Goal: Check status: Check status

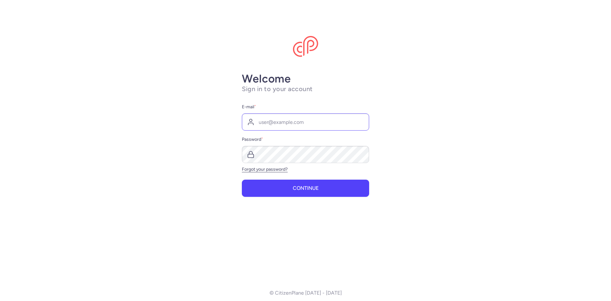
type input "[EMAIL_ADDRESS][DOMAIN_NAME]"
click at [242, 179] on button "Continue" at bounding box center [305, 187] width 127 height 17
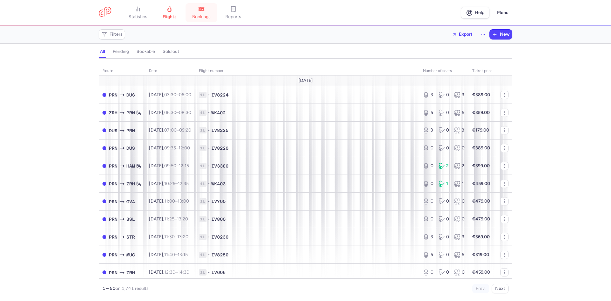
click at [197, 9] on link "bookings" at bounding box center [201, 13] width 32 height 14
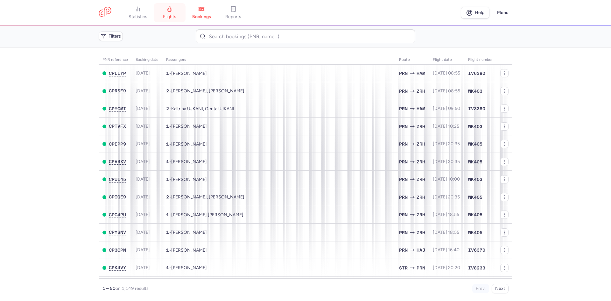
click at [180, 18] on link "flights" at bounding box center [170, 13] width 32 height 14
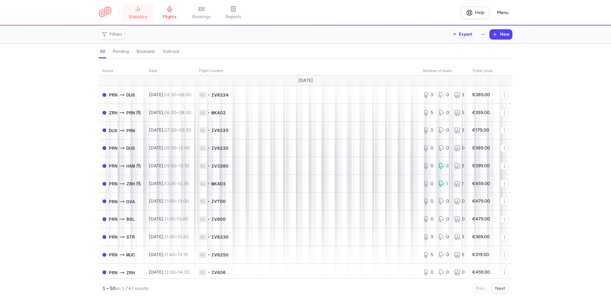
click at [142, 11] on link "statistics" at bounding box center [138, 13] width 32 height 14
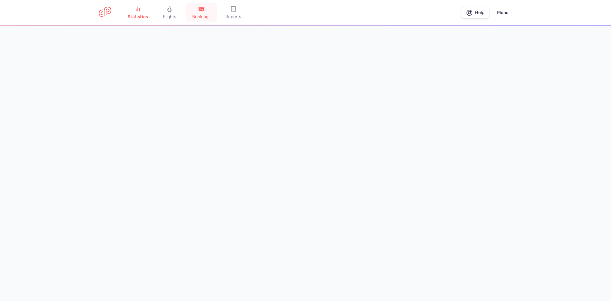
click at [201, 15] on span "bookings" at bounding box center [201, 17] width 18 height 6
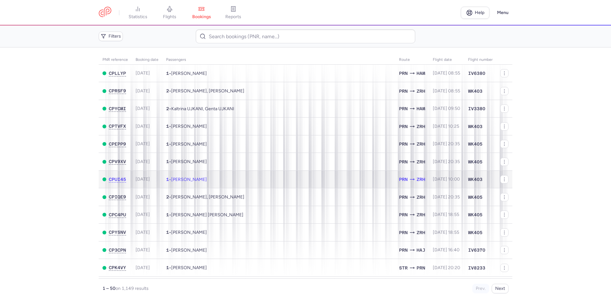
click at [173, 183] on td "1 • Hajrije NEZIRI" at bounding box center [278, 179] width 233 height 18
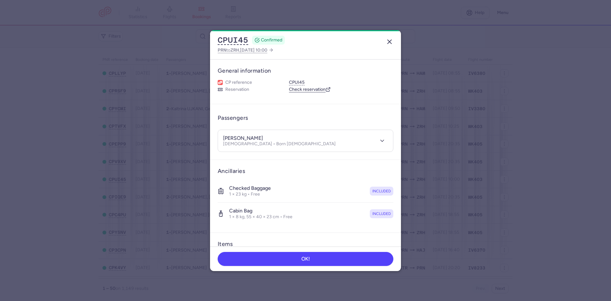
click at [393, 43] on button "button" at bounding box center [389, 42] width 10 height 10
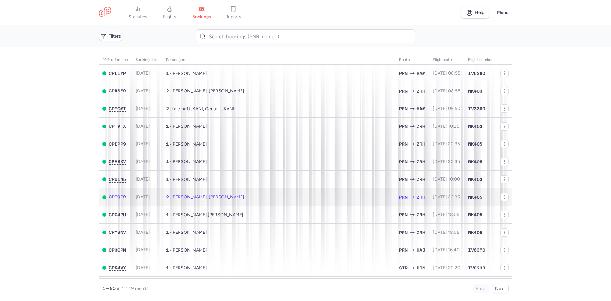
click at [219, 198] on span "[PERSON_NAME], [PERSON_NAME]" at bounding box center [207, 196] width 73 height 5
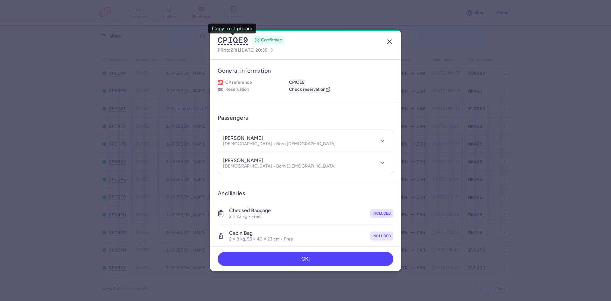
click at [392, 41] on icon "button" at bounding box center [389, 42] width 8 height 8
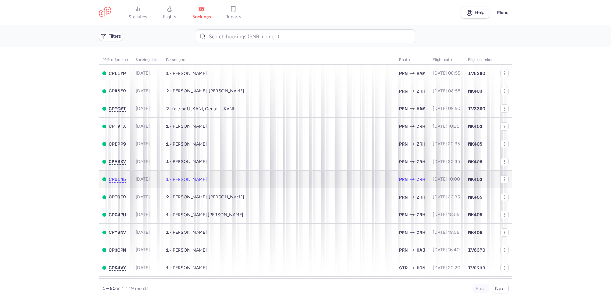
click at [204, 184] on td "1 • Hajrije NEZIRI" at bounding box center [278, 179] width 233 height 18
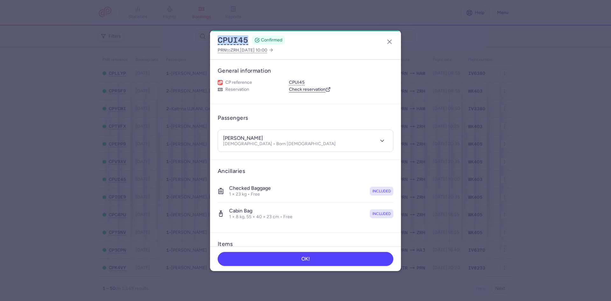
drag, startPoint x: 233, startPoint y: 42, endPoint x: 215, endPoint y: 43, distance: 17.8
click at [215, 43] on div "CPUI45 CONFIRMED PRN to ZRH , 2025 Aug 17, 10:00" at bounding box center [305, 44] width 191 height 29
copy div "CPUI45"
click at [389, 38] on icon "button" at bounding box center [389, 42] width 8 height 8
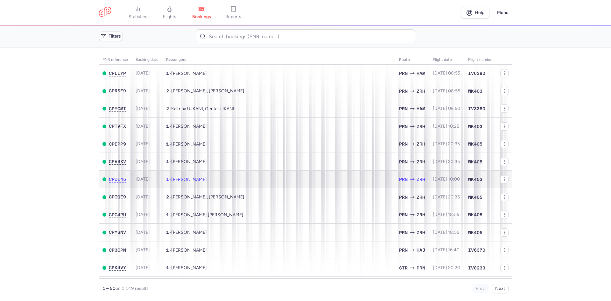
click at [328, 178] on td "1 • Hajrije NEZIRI" at bounding box center [278, 179] width 233 height 18
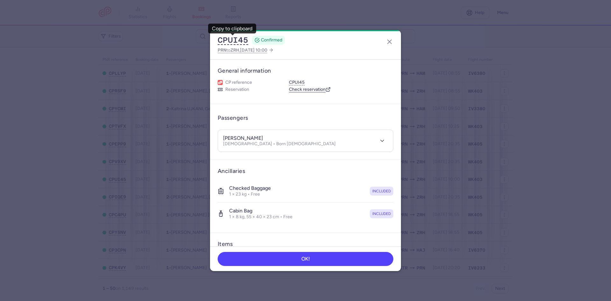
click at [276, 69] on h3 "General information" at bounding box center [306, 70] width 176 height 7
drag, startPoint x: 255, startPoint y: 137, endPoint x: 219, endPoint y: 139, distance: 35.7
click at [219, 139] on header "hajrije NEZIRI Female • Born 09/05/1994" at bounding box center [305, 141] width 175 height 22
copy h4 "hajrije NEZIRI"
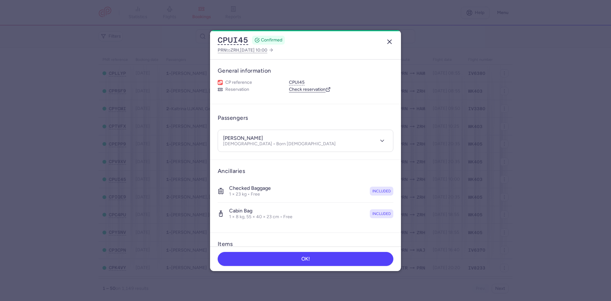
click at [387, 41] on icon "button" at bounding box center [389, 42] width 8 height 8
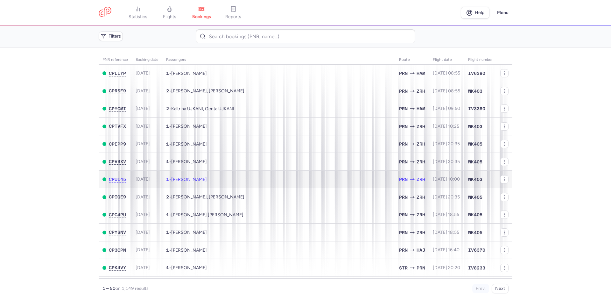
click at [294, 179] on td "1 • Hajrije NEZIRI" at bounding box center [278, 179] width 233 height 18
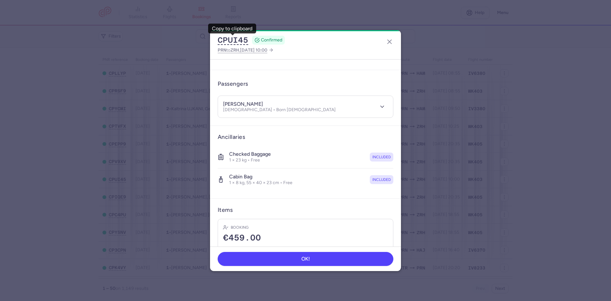
scroll to position [72, 0]
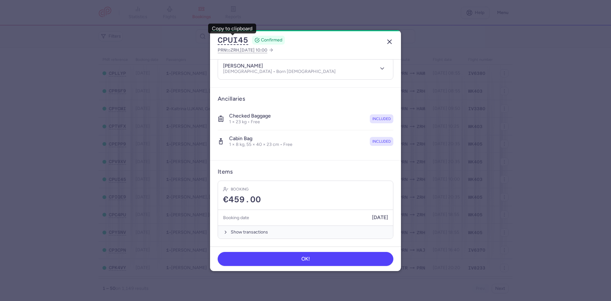
click at [388, 38] on icon "button" at bounding box center [389, 42] width 8 height 8
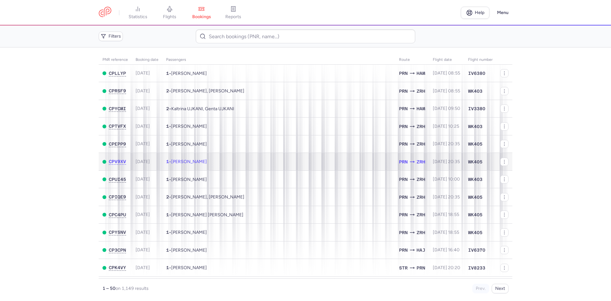
click at [262, 157] on td "1 • Zuhrem RASITI" at bounding box center [278, 162] width 233 height 18
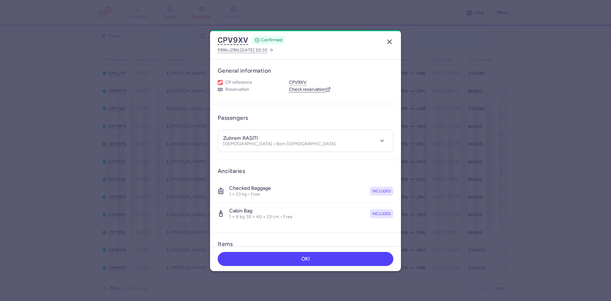
click at [388, 40] on icon "button" at bounding box center [389, 42] width 8 height 8
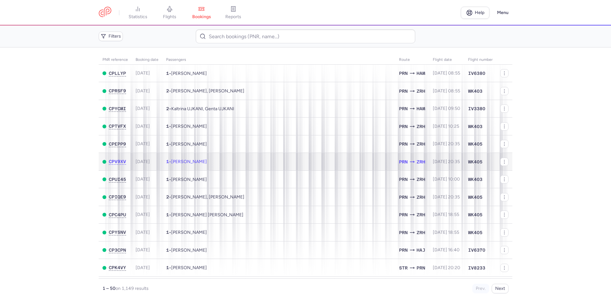
click at [210, 161] on td "1 • Zuhrem RASITI" at bounding box center [278, 162] width 233 height 18
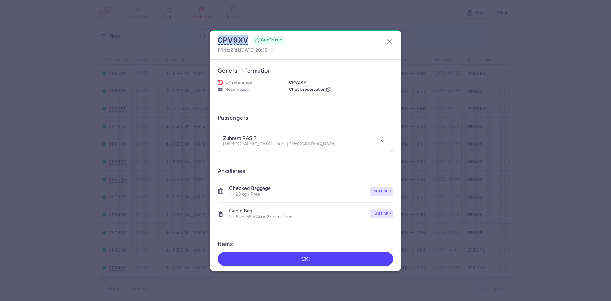
drag, startPoint x: 250, startPoint y: 40, endPoint x: 204, endPoint y: 39, distance: 45.2
click at [204, 39] on dialog "CPV9XV CONFIRMED PRN to ZRH , 2025 Aug 16, 20:35 General information CP referen…" at bounding box center [305, 150] width 590 height 240
copy div "CPV9XV"
click at [390, 42] on icon "button" at bounding box center [389, 42] width 8 height 8
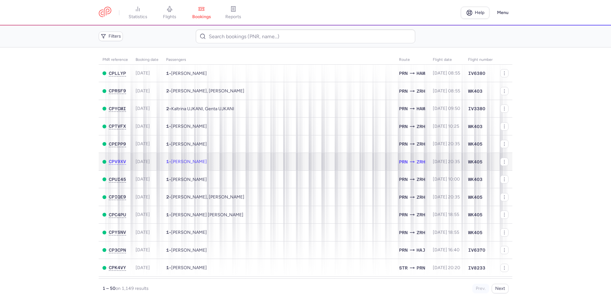
click at [324, 165] on td "1 • Zuhrem RASITI" at bounding box center [278, 162] width 233 height 18
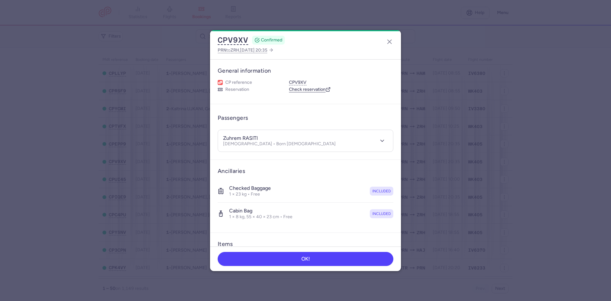
drag, startPoint x: 246, startPoint y: 42, endPoint x: 209, endPoint y: 42, distance: 36.9
click at [209, 42] on dialog "CPV9XV CONFIRMED PRN to ZRH , 2025 Aug 16, 20:35 General information CP referen…" at bounding box center [305, 150] width 590 height 240
drag, startPoint x: 232, startPoint y: 40, endPoint x: 362, endPoint y: 53, distance: 130.1
click at [362, 53] on div "CPV9XV CONFIRMED PRN to ZRH , 2025 Aug 16, 20:35" at bounding box center [305, 44] width 191 height 29
drag, startPoint x: 250, startPoint y: 39, endPoint x: 205, endPoint y: 40, distance: 45.5
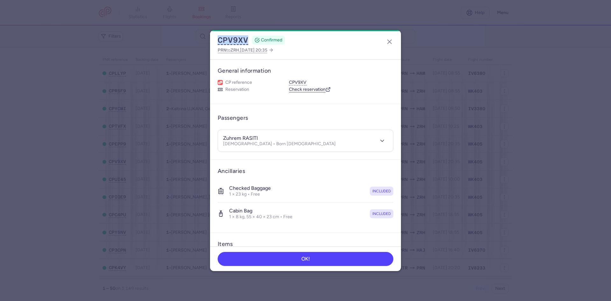
click at [205, 40] on dialog "CPV9XV CONFIRMED PRN to ZRH , 2025 Aug 16, 20:35 General information CP referen…" at bounding box center [305, 150] width 590 height 240
copy div "CPV9XV"
drag, startPoint x: 217, startPoint y: 138, endPoint x: 212, endPoint y: 138, distance: 5.1
click at [212, 138] on article "Passengers zuhrem RASITI Male • Born 21/08/1996" at bounding box center [305, 132] width 191 height 56
copy h4 "zuhrem RASITI"
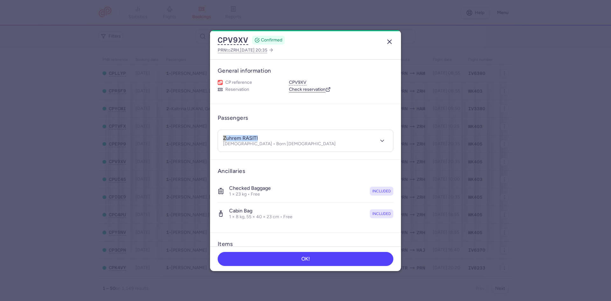
click at [390, 42] on icon "button" at bounding box center [389, 42] width 8 height 8
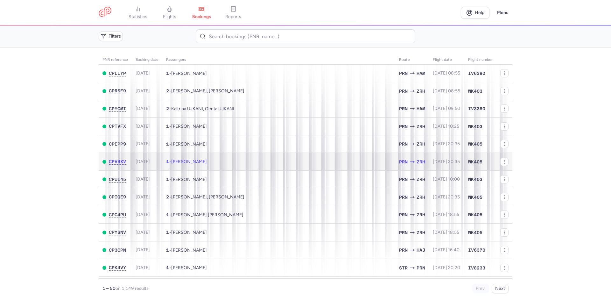
click at [342, 163] on td "1 • Zuhrem RASITI" at bounding box center [278, 162] width 233 height 18
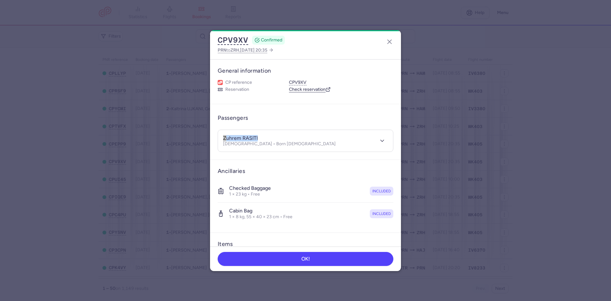
drag, startPoint x: 259, startPoint y: 139, endPoint x: 194, endPoint y: 139, distance: 65.5
click at [194, 139] on dialog "CPV9XV CONFIRMED PRN to ZRH , 2025 Aug 16, 20:35 General information CP referen…" at bounding box center [305, 150] width 590 height 240
copy h4 "zuhrem RASITI"
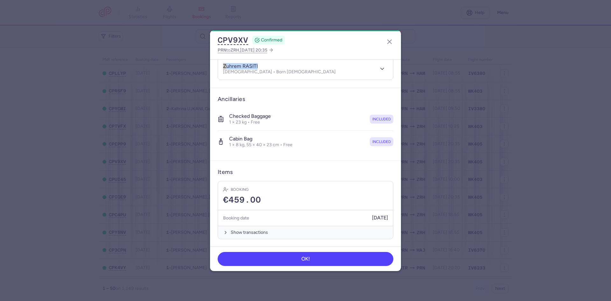
scroll to position [72, 0]
click at [388, 42] on icon "button" at bounding box center [389, 42] width 8 height 8
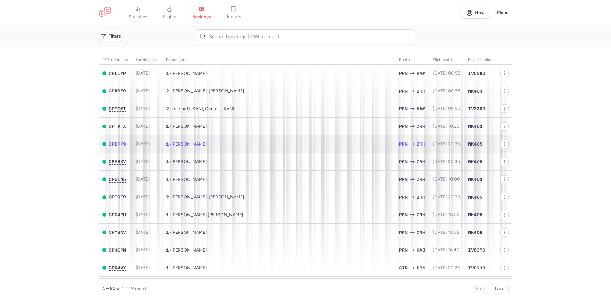
click at [258, 144] on td "1 • Valentin BRANDT" at bounding box center [278, 144] width 233 height 18
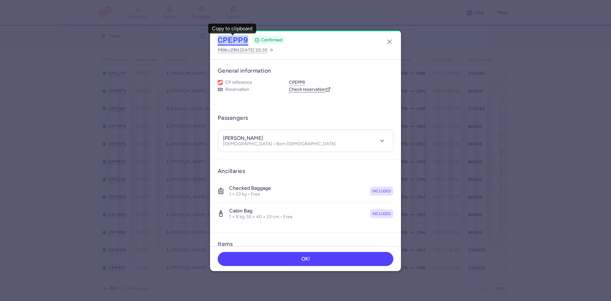
drag, startPoint x: 250, startPoint y: 37, endPoint x: 219, endPoint y: 41, distance: 31.5
click at [219, 41] on div "CPEPP9 CONFIRMED" at bounding box center [251, 40] width 67 height 10
copy div "CPEPP9"
click at [386, 38] on icon "button" at bounding box center [389, 42] width 8 height 8
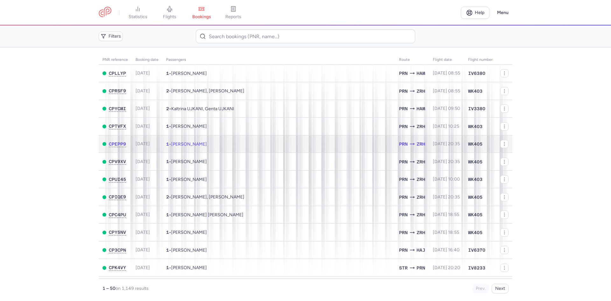
click at [317, 142] on td "1 • Valentin BRANDT" at bounding box center [278, 144] width 233 height 18
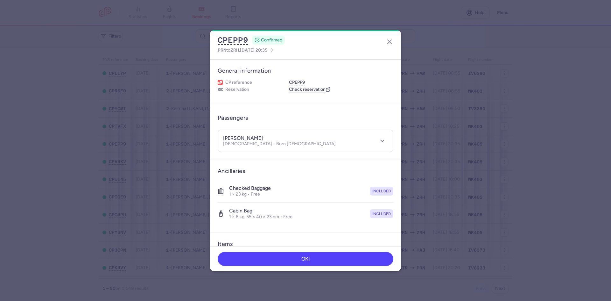
drag, startPoint x: 272, startPoint y: 136, endPoint x: 214, endPoint y: 136, distance: 57.9
click at [214, 136] on article "Passengers valentin BRANDT Male • Born 14/06/1993" at bounding box center [305, 132] width 191 height 56
copy h4 "valentin BRANDT"
click at [390, 43] on icon "button" at bounding box center [389, 42] width 8 height 8
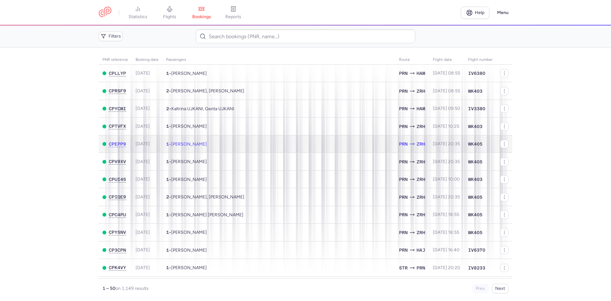
click at [320, 144] on td "1 • Valentin BRANDT" at bounding box center [278, 144] width 233 height 18
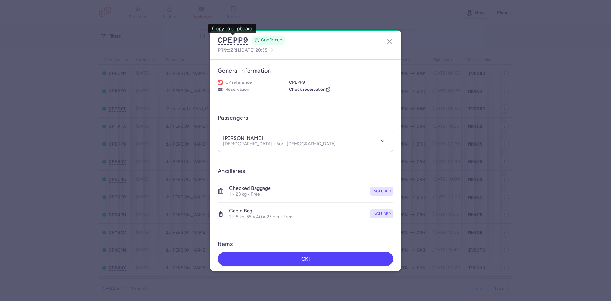
scroll to position [72, 0]
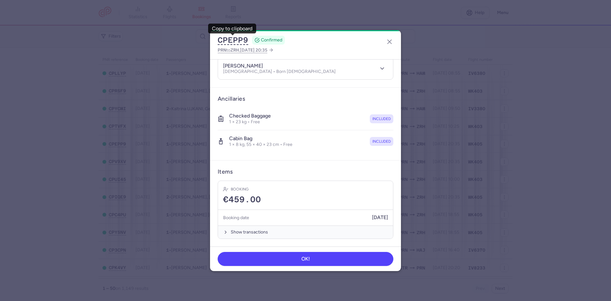
click at [456, 219] on dialog "CPEPP9 CONFIRMED PRN to ZRH , 2025 Aug 14, 20:35 General information CP referen…" at bounding box center [305, 150] width 590 height 240
click at [388, 42] on icon "button" at bounding box center [389, 42] width 8 height 8
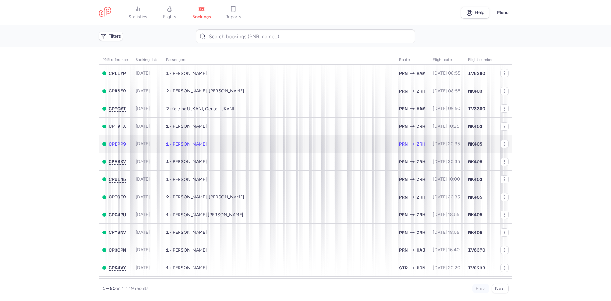
click at [207, 143] on span "[PERSON_NAME]" at bounding box center [189, 143] width 36 height 5
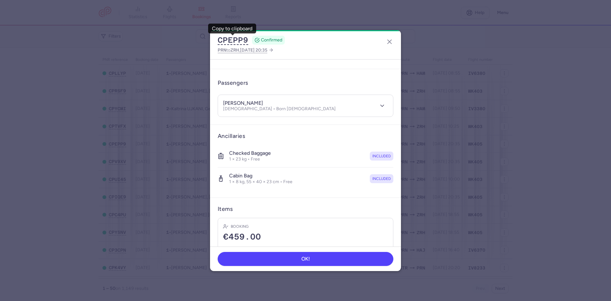
scroll to position [72, 0]
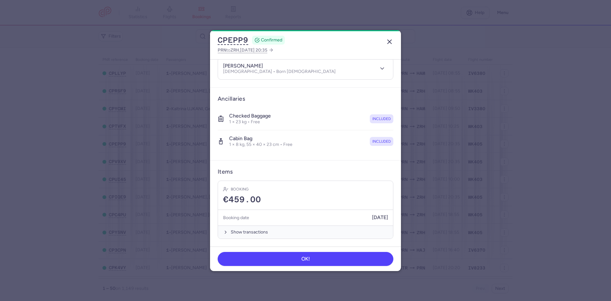
click at [392, 38] on icon "button" at bounding box center [389, 42] width 8 height 8
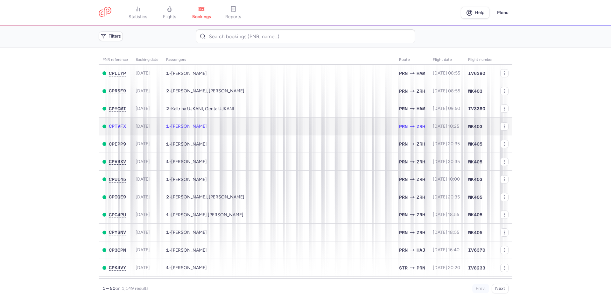
click at [332, 123] on td "1 • Etleva RACAJ" at bounding box center [278, 126] width 233 height 18
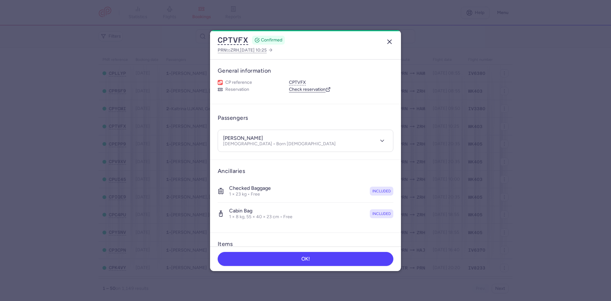
click at [390, 43] on icon "button" at bounding box center [389, 42] width 8 height 8
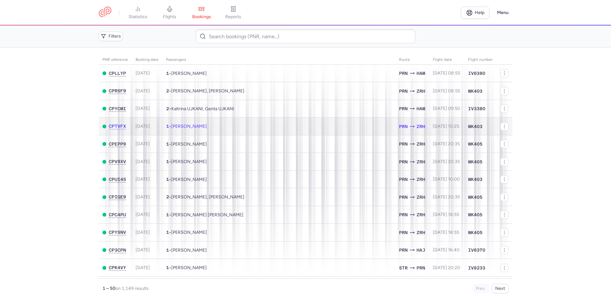
click at [253, 127] on td "1 • Etleva RACAJ" at bounding box center [278, 126] width 233 height 18
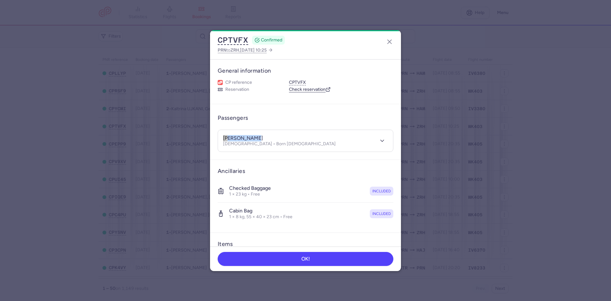
click at [189, 135] on dialog "CPTVFX CONFIRMED PRN to ZRH , 2025 Aug 13, 10:25 General information CP referen…" at bounding box center [305, 150] width 590 height 240
copy h4 "etleva RACAJ"
drag, startPoint x: 248, startPoint y: 42, endPoint x: 205, endPoint y: 44, distance: 43.6
click at [205, 44] on dialog "CPTVFX CONFIRMED PRN to ZRH , 2025 Aug 13, 10:25 General information CP referen…" at bounding box center [305, 150] width 590 height 240
click at [387, 40] on line "button" at bounding box center [389, 42] width 4 height 4
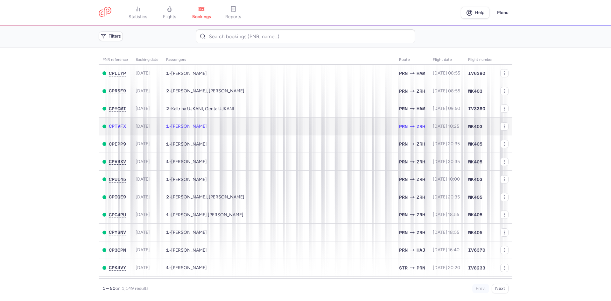
drag, startPoint x: 321, startPoint y: 126, endPoint x: 328, endPoint y: 134, distance: 10.1
click at [321, 127] on td "1 • Etleva RACAJ" at bounding box center [278, 126] width 233 height 18
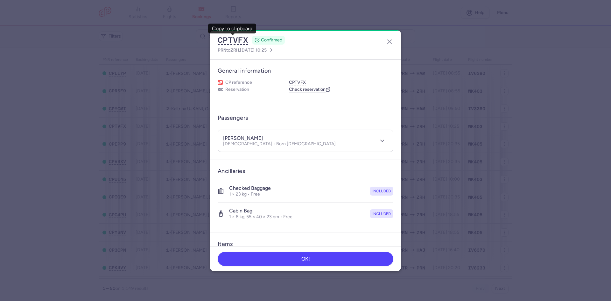
scroll to position [72, 0]
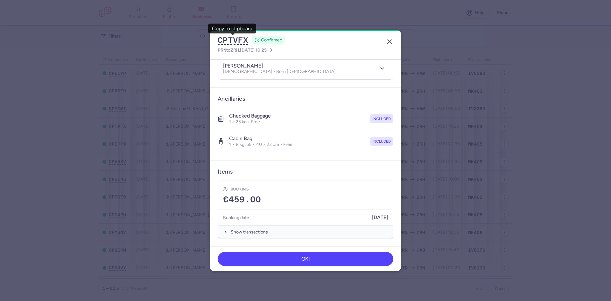
click at [390, 39] on icon "button" at bounding box center [389, 42] width 8 height 8
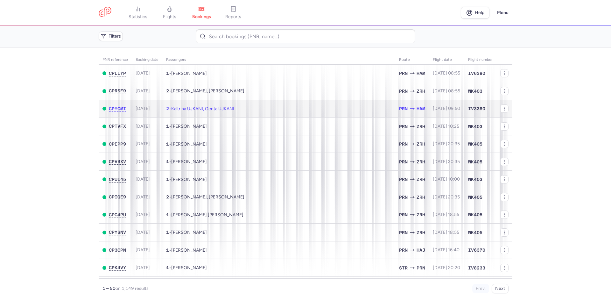
click at [226, 108] on span "Kaltrina UJKANI, Genta UJKANI" at bounding box center [202, 108] width 63 height 5
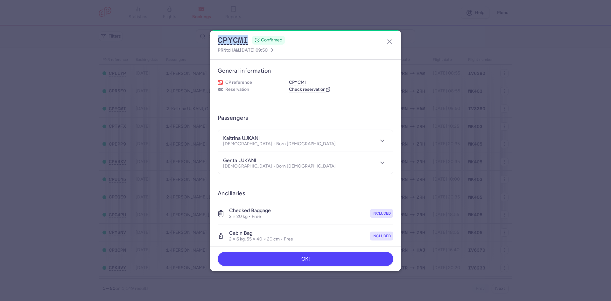
drag, startPoint x: 248, startPoint y: 39, endPoint x: 197, endPoint y: 38, distance: 51.5
click at [197, 38] on dialog "CPYCMI CONFIRMED PRN to HAM , 2025 Aug 13, 09:50 General information CP referen…" at bounding box center [305, 150] width 590 height 240
click at [251, 39] on div "CPYCMI CONFIRMED" at bounding box center [251, 40] width 67 height 10
drag, startPoint x: 251, startPoint y: 39, endPoint x: 237, endPoint y: 39, distance: 14.0
click at [237, 39] on div "CPYCMI CONFIRMED" at bounding box center [251, 40] width 67 height 10
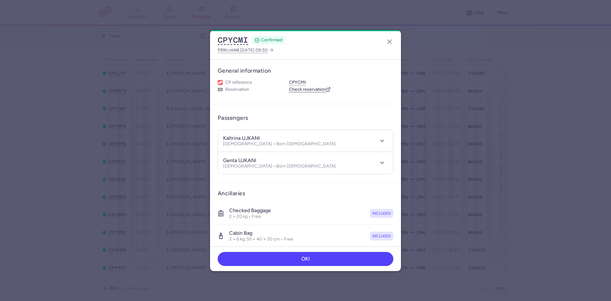
click at [295, 62] on article "General information CP reference CPYCMI Reservation Check reservation" at bounding box center [305, 81] width 191 height 45
click at [388, 39] on icon "button" at bounding box center [389, 42] width 8 height 8
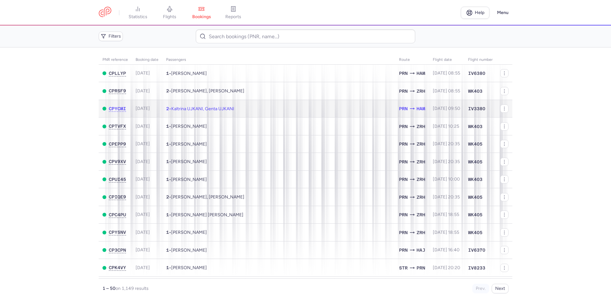
click at [260, 110] on td "2 • Kaltrina UJKANI, Genta UJKANI" at bounding box center [278, 109] width 233 height 18
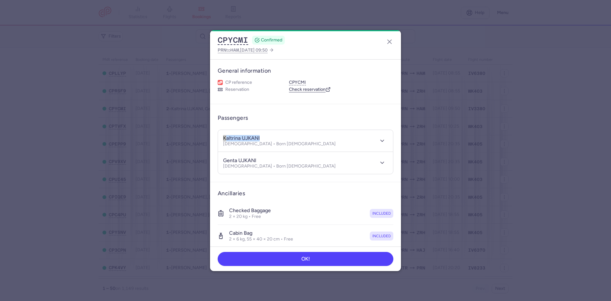
drag, startPoint x: 266, startPoint y: 136, endPoint x: 214, endPoint y: 138, distance: 52.2
click at [214, 138] on article "Passengers kaltrina UJKANI Female • Born 26/05/2002 genta UJKANI Female • Born …" at bounding box center [305, 143] width 191 height 78
drag, startPoint x: 241, startPoint y: 161, endPoint x: 221, endPoint y: 159, distance: 20.1
click at [221, 159] on header "genta UJKANI Female • Born 06/04/2007" at bounding box center [305, 163] width 175 height 22
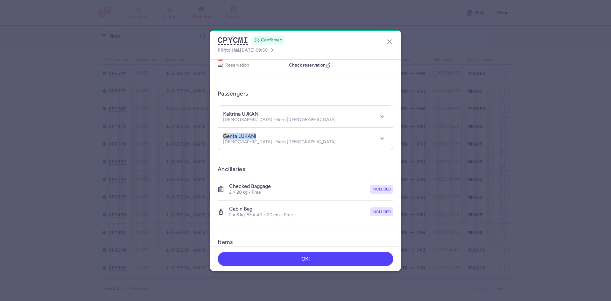
scroll to position [94, 0]
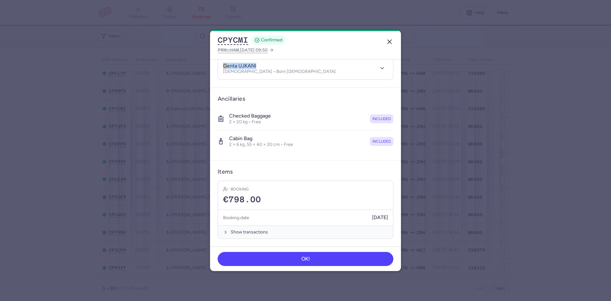
click at [389, 41] on line "button" at bounding box center [389, 42] width 4 height 4
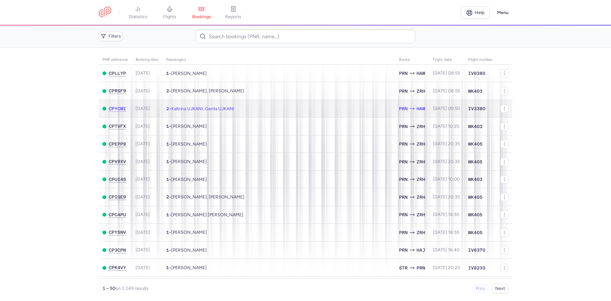
click at [214, 109] on span "Kaltrina UJKANI, Genta UJKANI" at bounding box center [202, 108] width 63 height 5
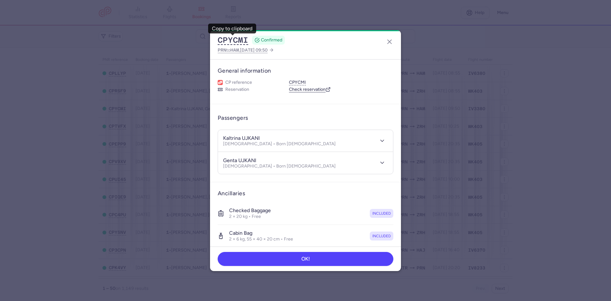
scroll to position [94, 0]
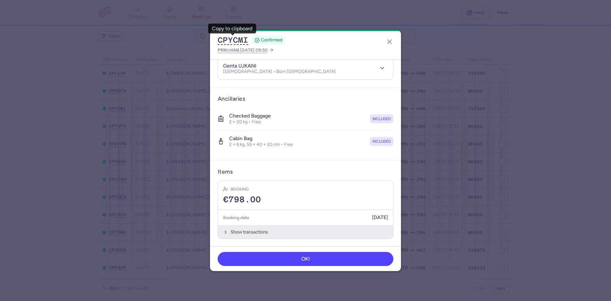
click at [219, 229] on button "Show transactions" at bounding box center [305, 231] width 175 height 13
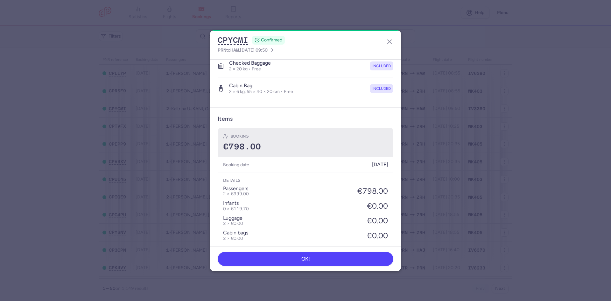
scroll to position [190, 0]
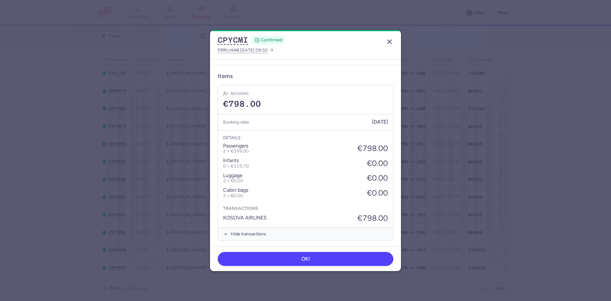
click at [388, 39] on icon "button" at bounding box center [389, 42] width 8 height 8
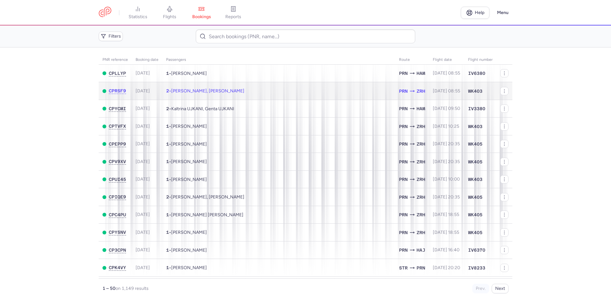
click at [236, 92] on span "[PERSON_NAME], [PERSON_NAME]" at bounding box center [207, 90] width 73 height 5
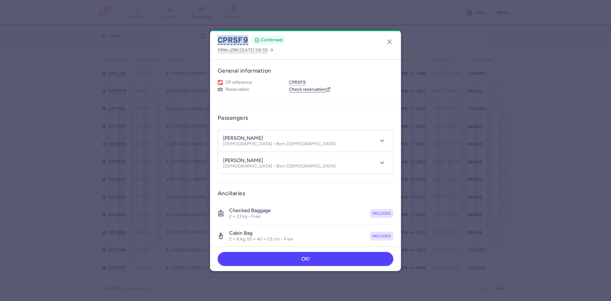
drag, startPoint x: 250, startPoint y: 40, endPoint x: 201, endPoint y: 40, distance: 48.7
click at [201, 40] on dialog "CPRSF9 CONFIRMED PRN to ZRH , 2025 Aug 15, 08:55 General information CP referen…" at bounding box center [305, 150] width 590 height 240
drag, startPoint x: 388, startPoint y: 41, endPoint x: 385, endPoint y: 45, distance: 4.6
click at [388, 41] on icon "button" at bounding box center [389, 42] width 8 height 8
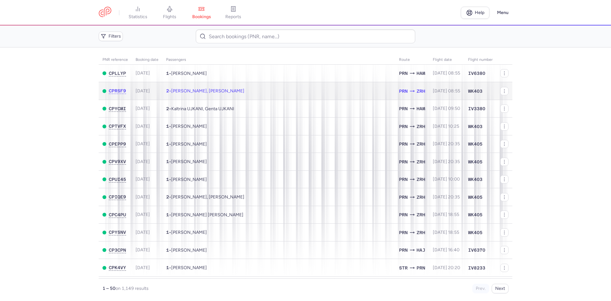
click at [337, 90] on td "2 • Arzije REXHEPI, Alzahra REXHEPI" at bounding box center [278, 91] width 233 height 18
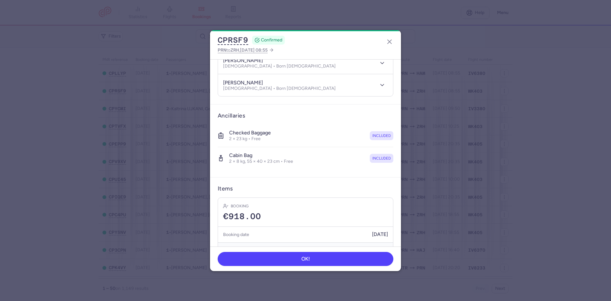
scroll to position [94, 0]
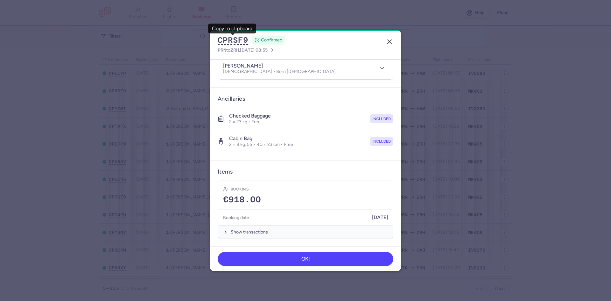
click at [393, 44] on icon "button" at bounding box center [389, 42] width 8 height 8
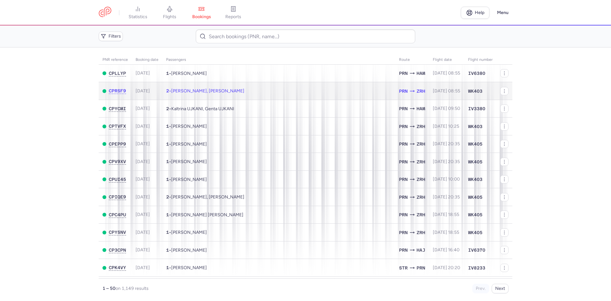
click at [322, 90] on td "2 • Arzije REXHEPI, Alzahra REXHEPI" at bounding box center [278, 91] width 233 height 18
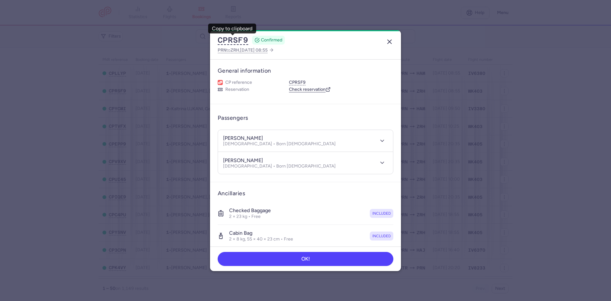
click at [388, 41] on icon "button" at bounding box center [389, 42] width 8 height 8
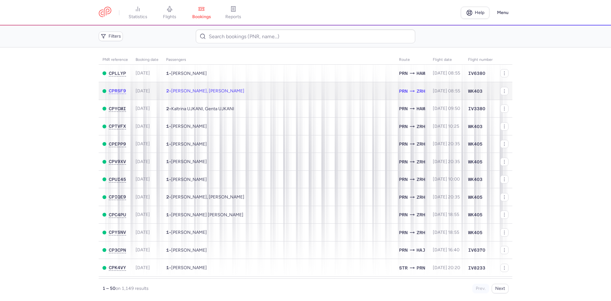
click at [194, 93] on span "[PERSON_NAME], [PERSON_NAME]" at bounding box center [207, 90] width 73 height 5
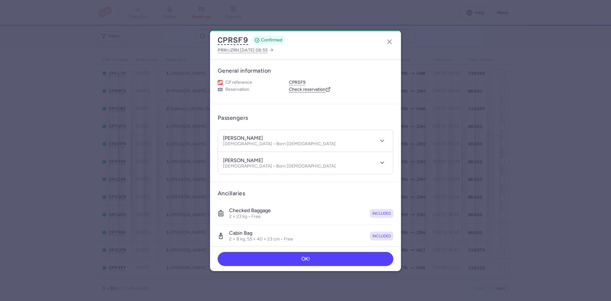
drag, startPoint x: 264, startPoint y: 138, endPoint x: 210, endPoint y: 139, distance: 54.1
click at [210, 139] on article "Passengers arzije REXHEPI Female • Born 08/05/1981 alzahra REXHEPI Female • Bor…" at bounding box center [305, 143] width 191 height 78
drag, startPoint x: 262, startPoint y: 159, endPoint x: 198, endPoint y: 159, distance: 63.3
click at [198, 159] on dialog "CPRSF9 CONFIRMED PRN to ZRH , 2025 Aug 15, 08:55 General information CP referen…" at bounding box center [305, 150] width 590 height 240
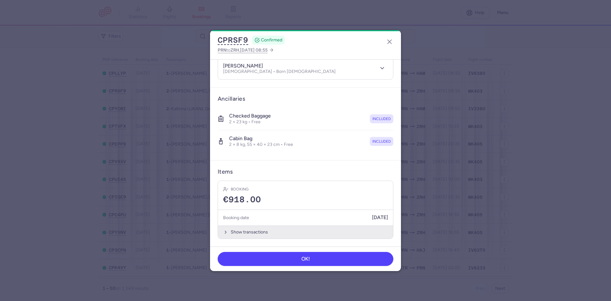
click at [229, 228] on button "Show transactions" at bounding box center [305, 231] width 175 height 13
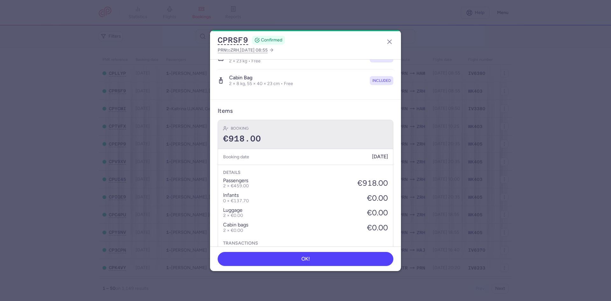
scroll to position [158, 0]
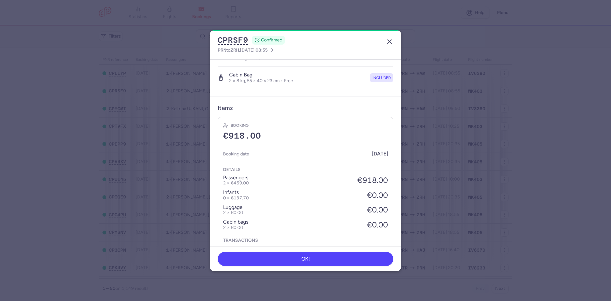
click at [389, 43] on icon "button" at bounding box center [389, 42] width 8 height 8
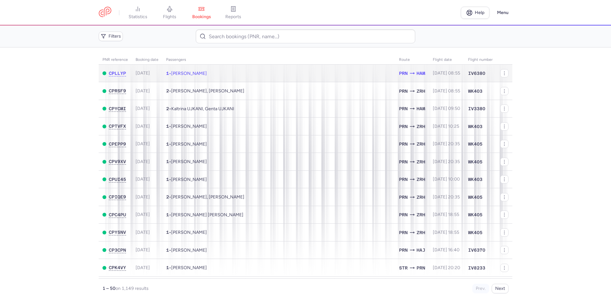
click at [229, 75] on td "1 • Enis AJVAZI" at bounding box center [278, 73] width 233 height 17
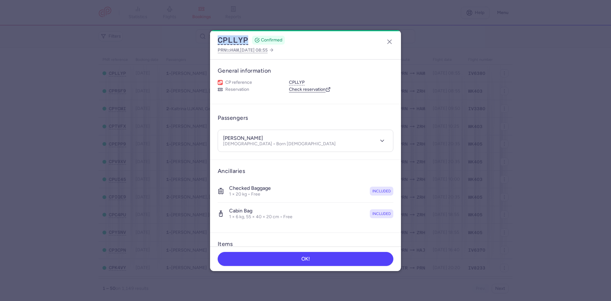
drag, startPoint x: 249, startPoint y: 41, endPoint x: 215, endPoint y: 38, distance: 33.8
click at [215, 38] on div "CPLLYP CONFIRMED PRN to HAM , 2025 Aug 16, 08:55" at bounding box center [305, 44] width 191 height 29
drag, startPoint x: 254, startPoint y: 138, endPoint x: 195, endPoint y: 138, distance: 59.5
click at [195, 138] on dialog "CPLLYP CONFIRMED PRN to HAM , 2025 Aug 16, 08:55 General information CP referen…" at bounding box center [305, 150] width 590 height 240
click at [389, 41] on line "button" at bounding box center [389, 42] width 4 height 4
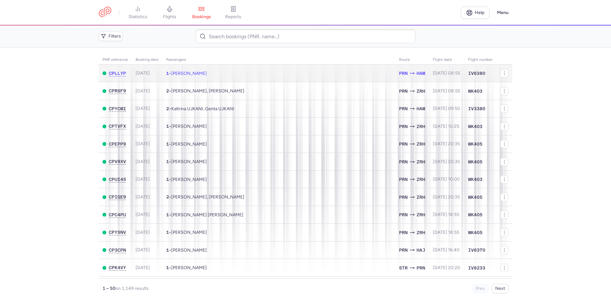
click at [248, 71] on td "1 • Enis AJVAZI" at bounding box center [278, 73] width 233 height 17
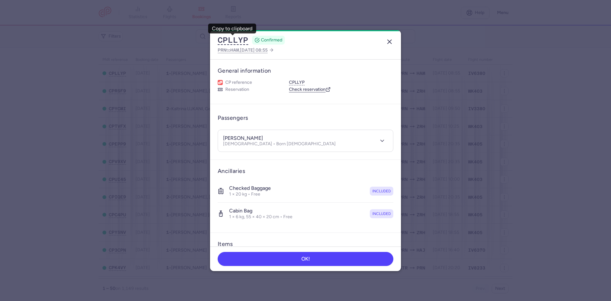
click at [391, 40] on icon "button" at bounding box center [389, 42] width 8 height 8
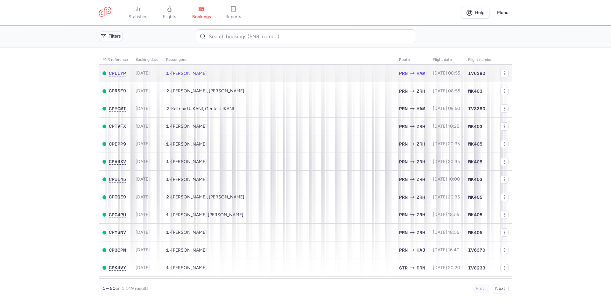
click at [355, 74] on td "1 • Enis AJVAZI" at bounding box center [278, 73] width 233 height 17
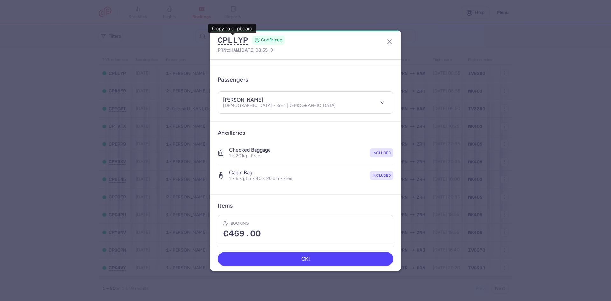
scroll to position [72, 0]
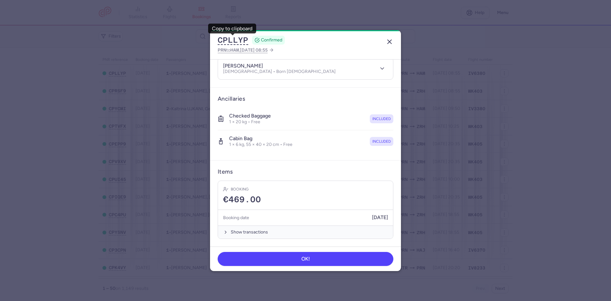
click at [389, 41] on line "button" at bounding box center [389, 42] width 4 height 4
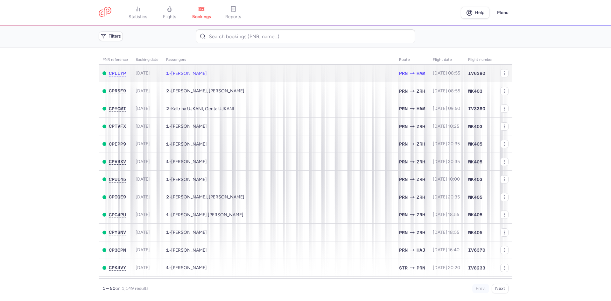
click at [328, 75] on td "1 • Enis AJVAZI" at bounding box center [278, 73] width 233 height 17
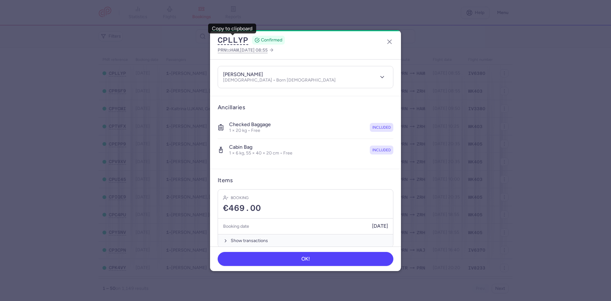
scroll to position [72, 0]
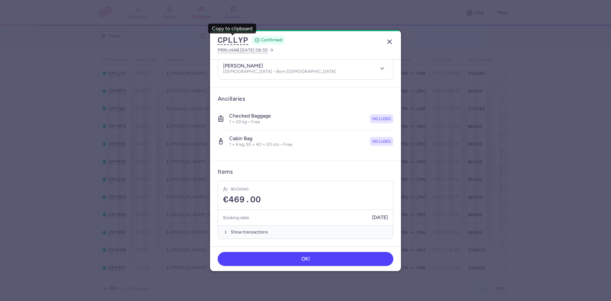
click at [390, 43] on icon "button" at bounding box center [389, 42] width 8 height 8
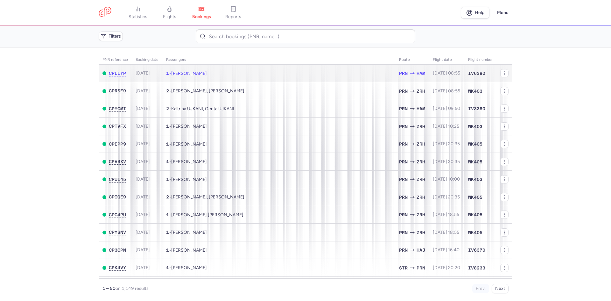
click at [254, 68] on td "1 • Enis AJVAZI" at bounding box center [278, 73] width 233 height 17
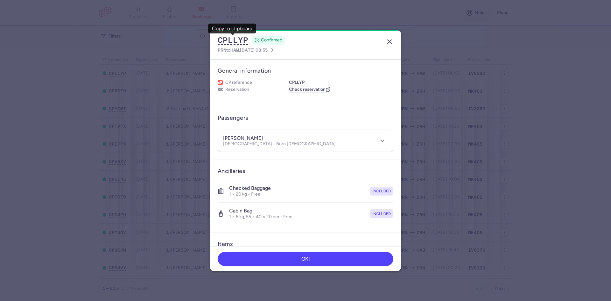
click at [386, 40] on icon "button" at bounding box center [389, 42] width 8 height 8
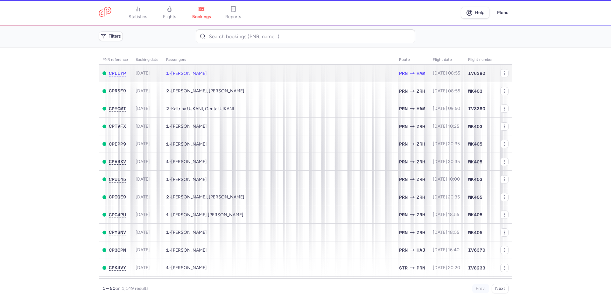
click at [233, 78] on td "1 • Enis AJVAZI" at bounding box center [278, 73] width 233 height 17
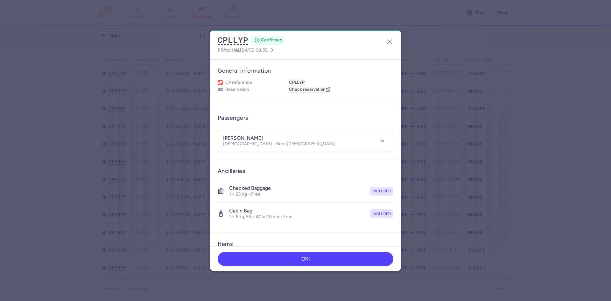
click at [452, 143] on dialog "CPLLYP CONFIRMED PRN to HAM , 2025 Aug 16, 08:55 General information CP referen…" at bounding box center [305, 150] width 590 height 240
click at [390, 41] on icon "button" at bounding box center [389, 42] width 8 height 8
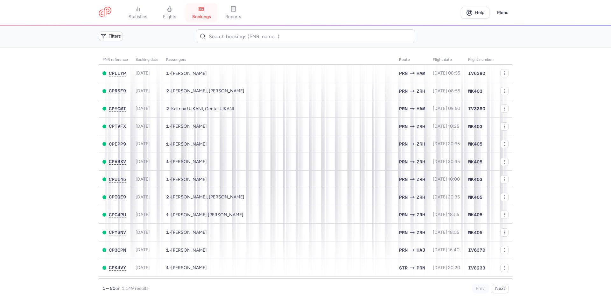
click at [211, 15] on span "bookings" at bounding box center [201, 17] width 19 height 6
